Goal: Information Seeking & Learning: Compare options

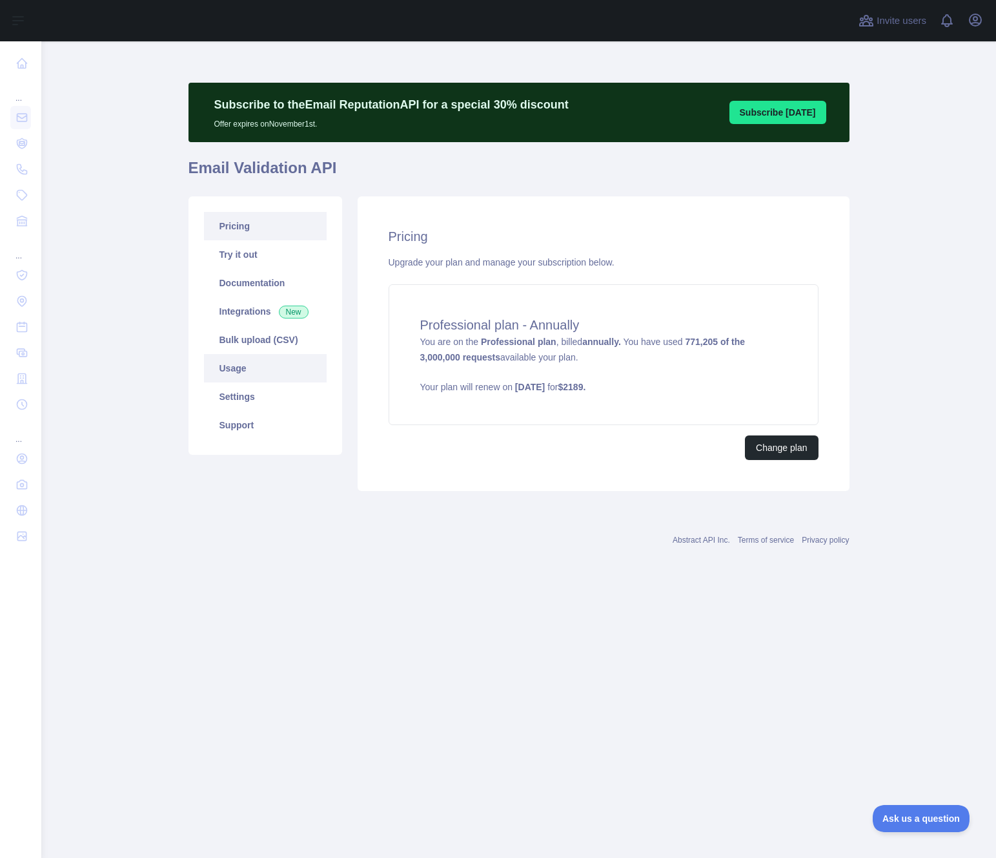
click at [254, 375] on link "Usage" at bounding box center [265, 368] width 123 height 28
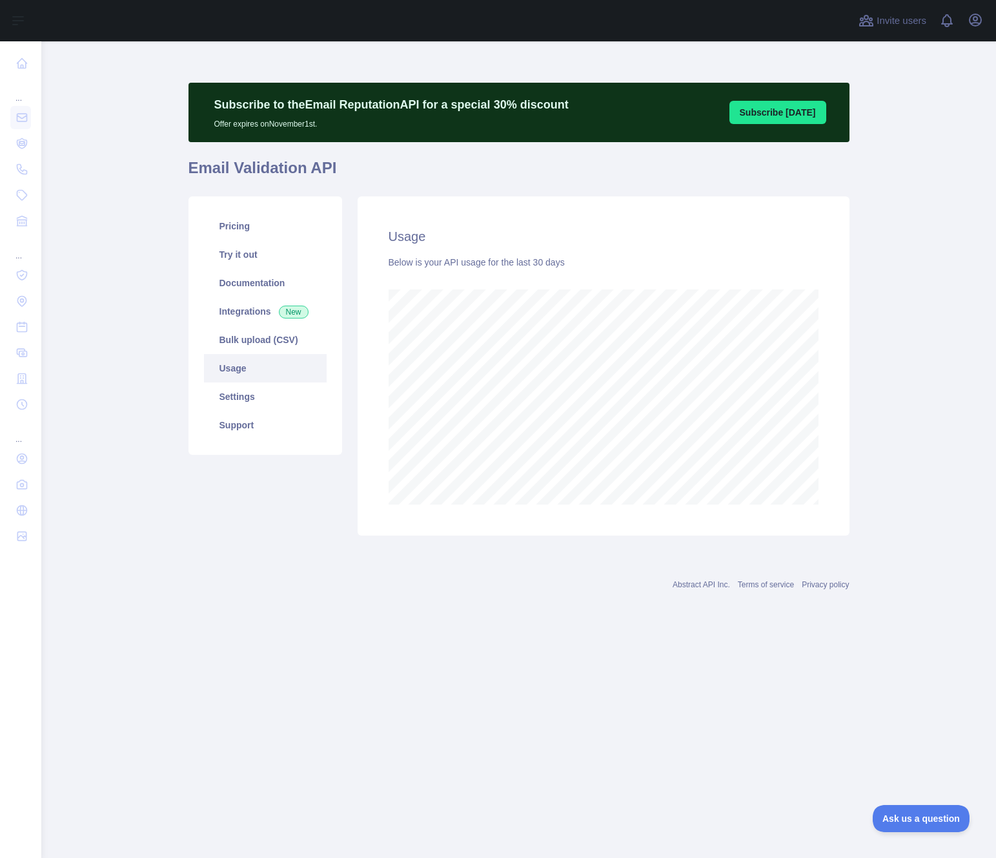
scroll to position [816, 955]
click at [248, 225] on link "Pricing" at bounding box center [265, 226] width 123 height 28
